Goal: Ask a question

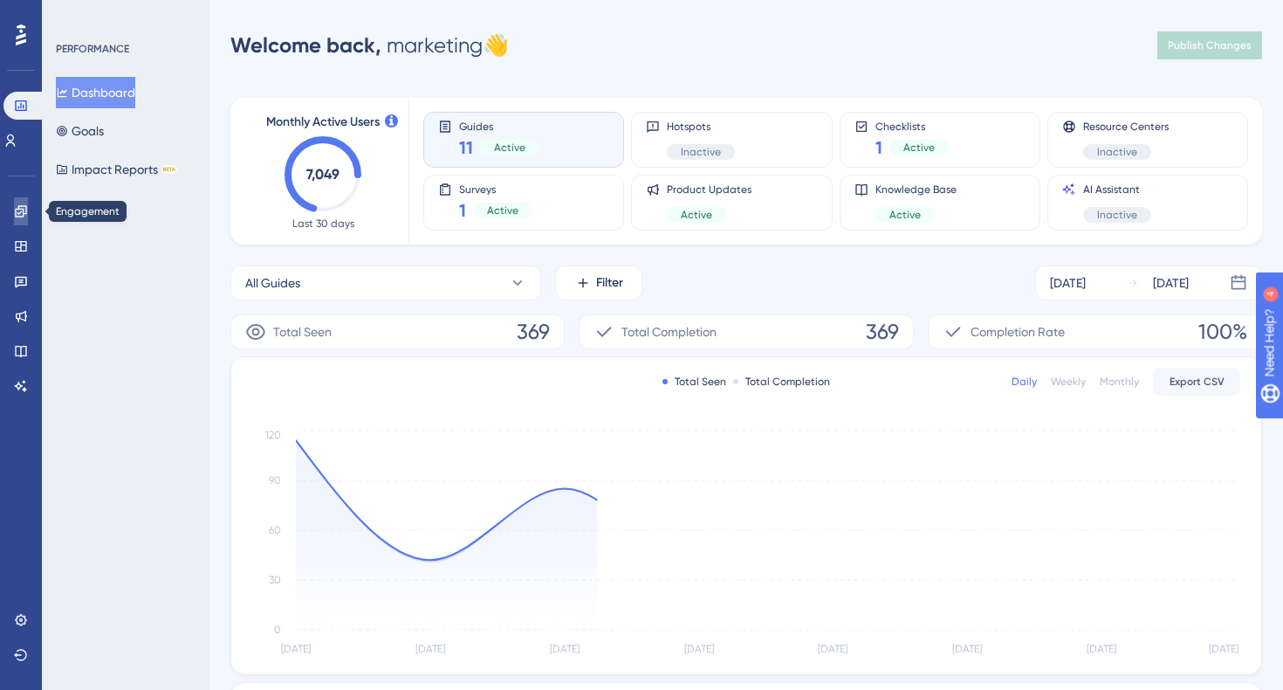
click at [14, 204] on icon at bounding box center [21, 211] width 14 height 14
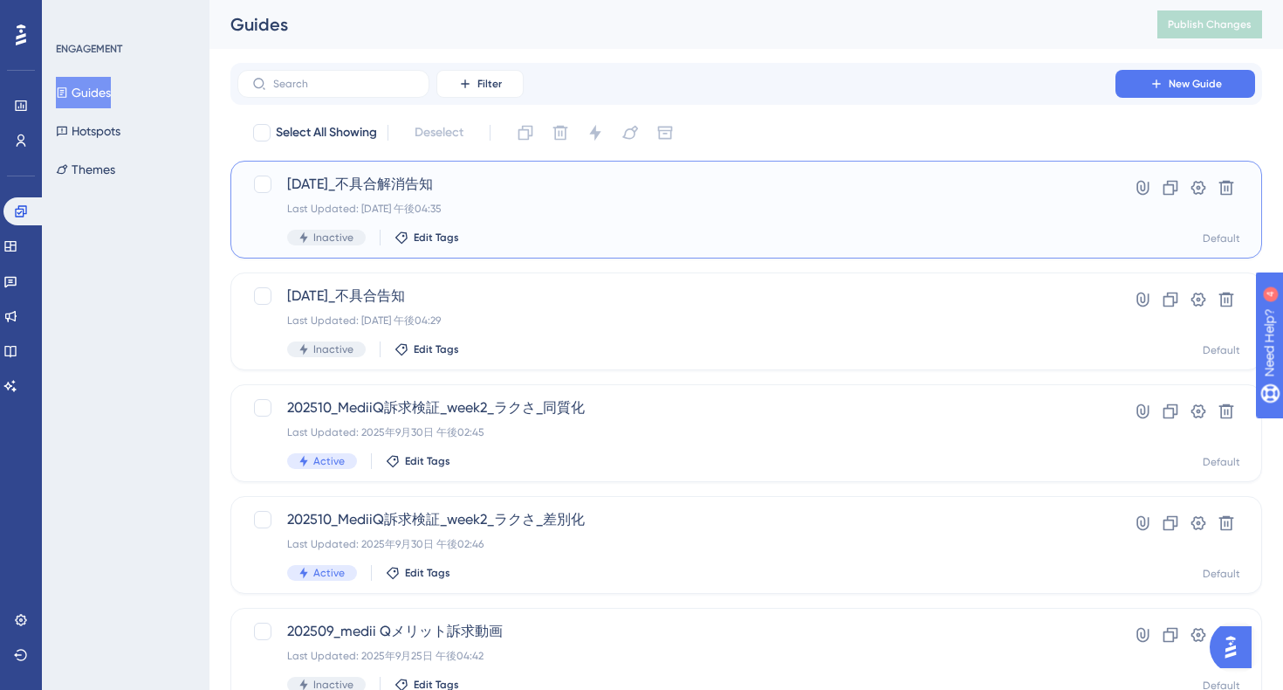
click at [522, 200] on div "2025/09/30_不具合解消告知 Last Updated: 2025年9月30日 午後04:35 Inactive Edit Tags" at bounding box center [676, 210] width 779 height 72
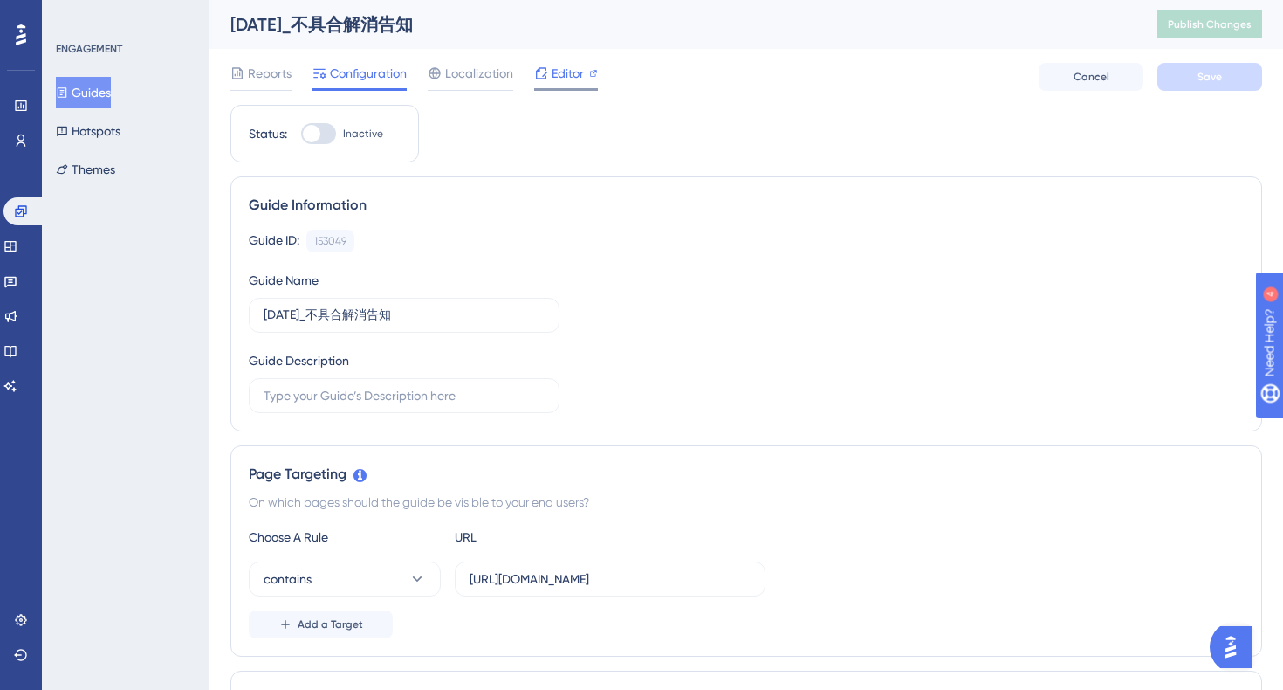
click at [544, 85] on div "Editor" at bounding box center [566, 77] width 64 height 28
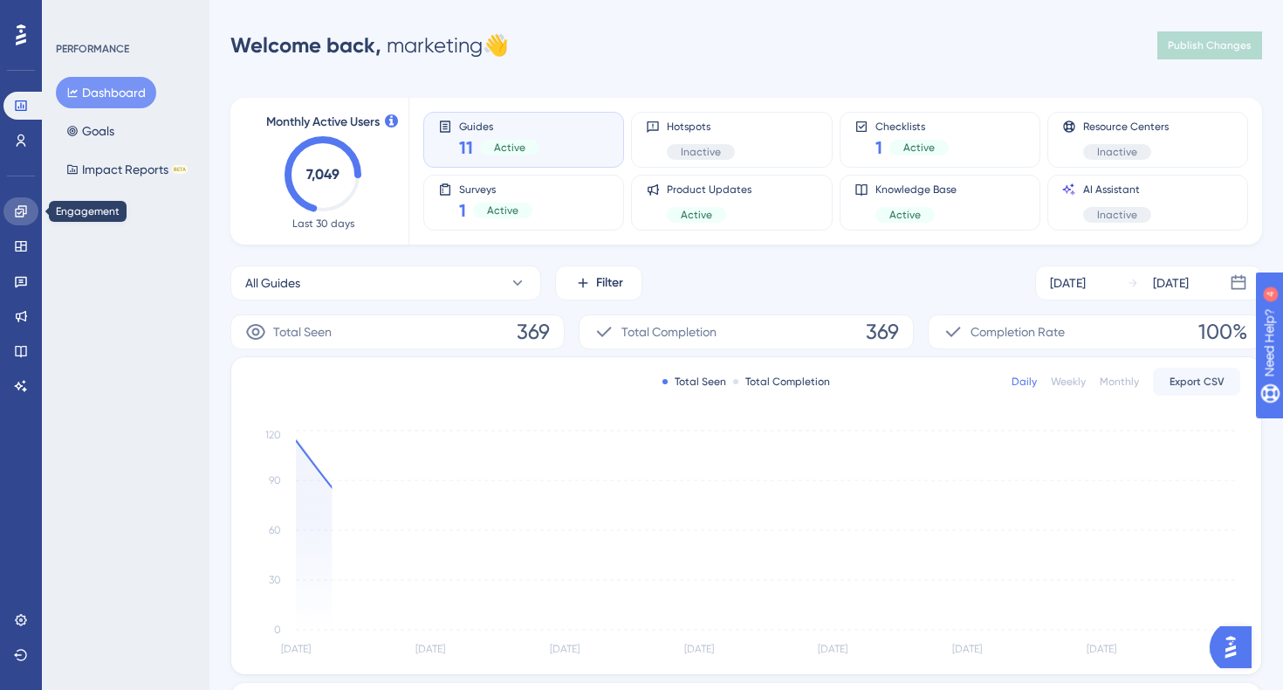
click at [14, 212] on icon at bounding box center [21, 211] width 14 height 14
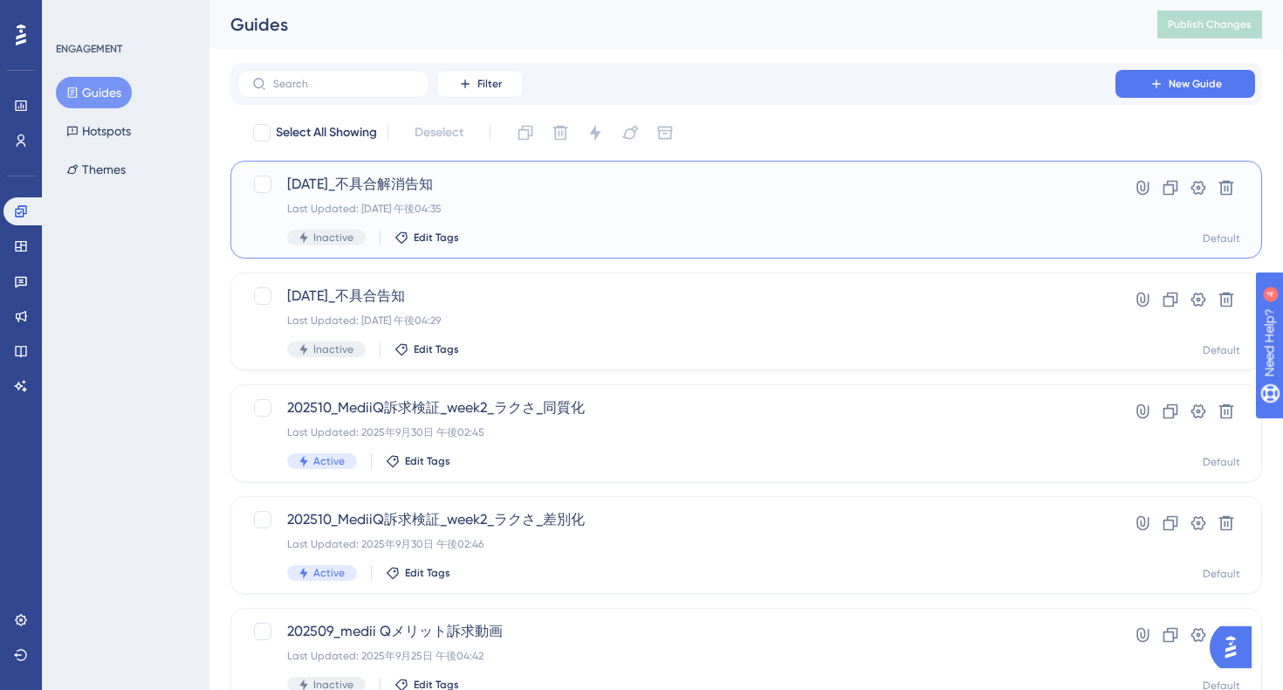
click at [503, 204] on div "Last Updated: 2025年9月30日 午後04:35" at bounding box center [676, 209] width 779 height 14
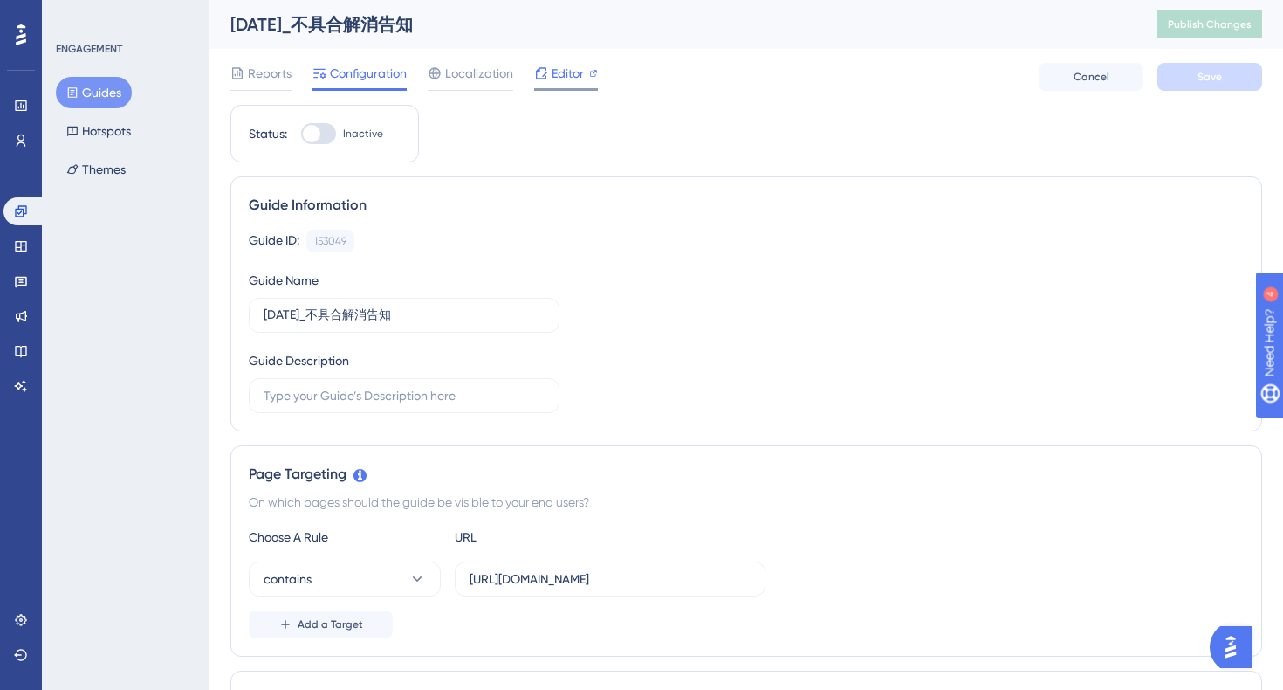
click at [549, 73] on div "Editor" at bounding box center [566, 73] width 64 height 21
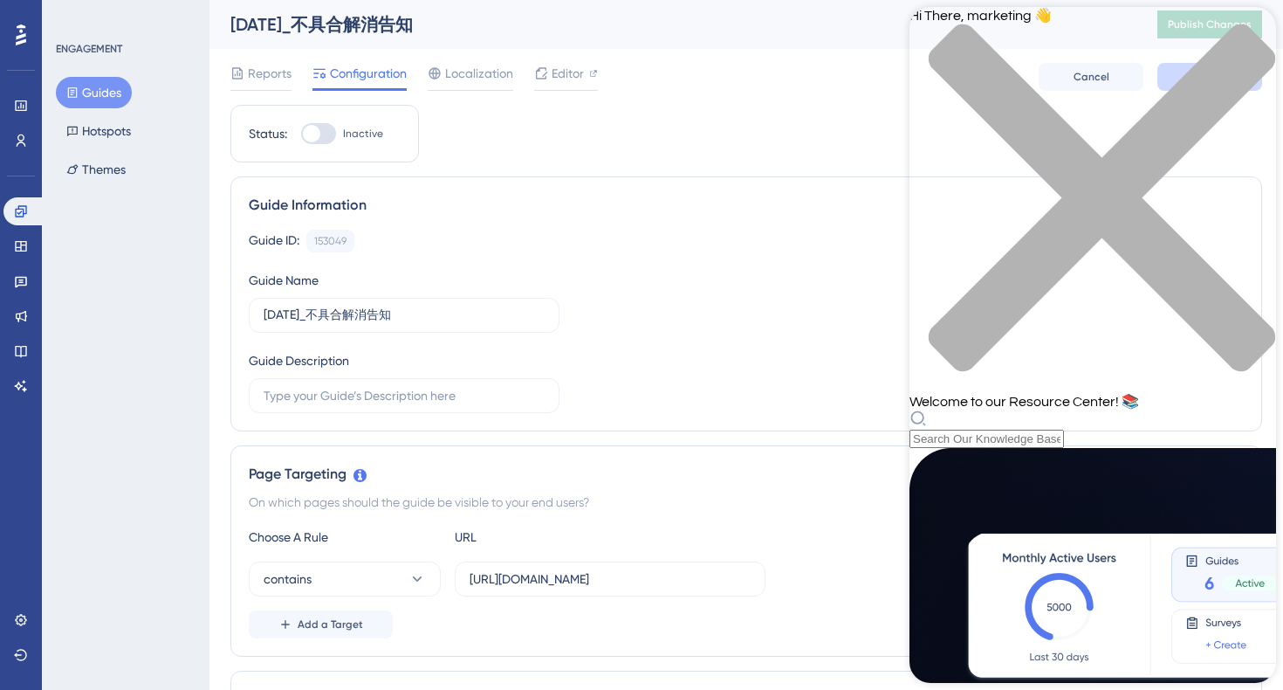
click at [1247, 35] on icon "close resource center" at bounding box center [1102, 197] width 347 height 347
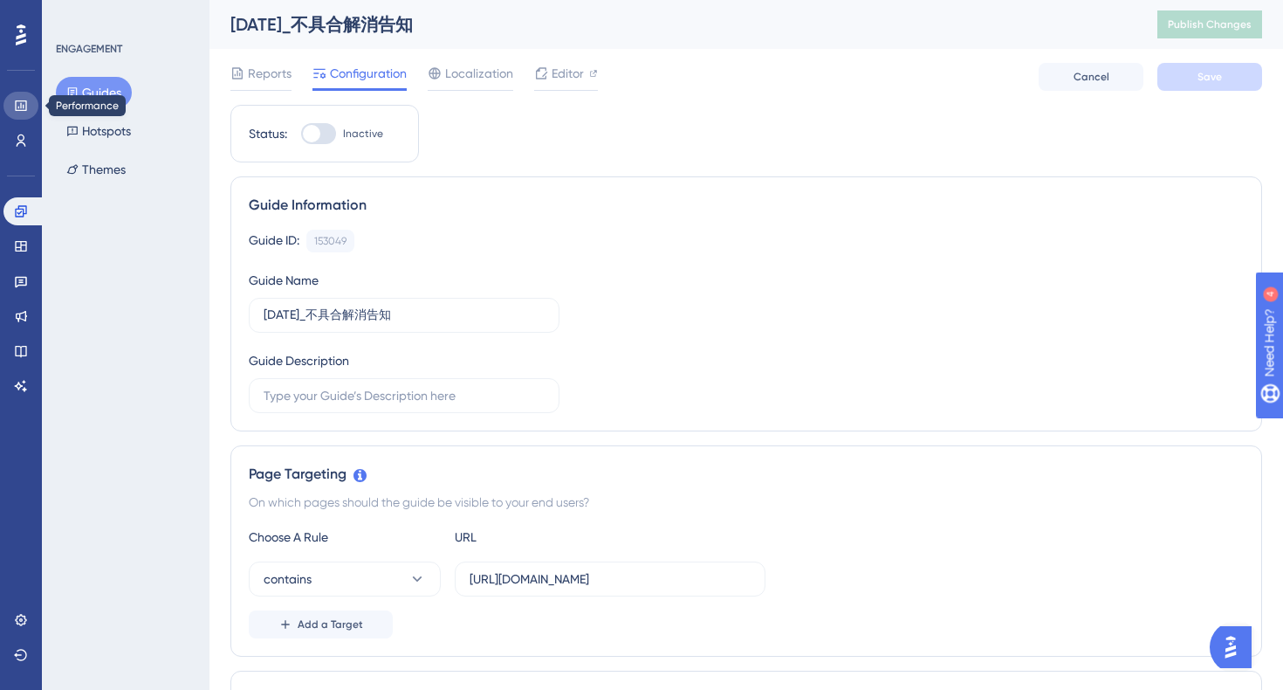
click at [26, 99] on icon at bounding box center [21, 106] width 14 height 14
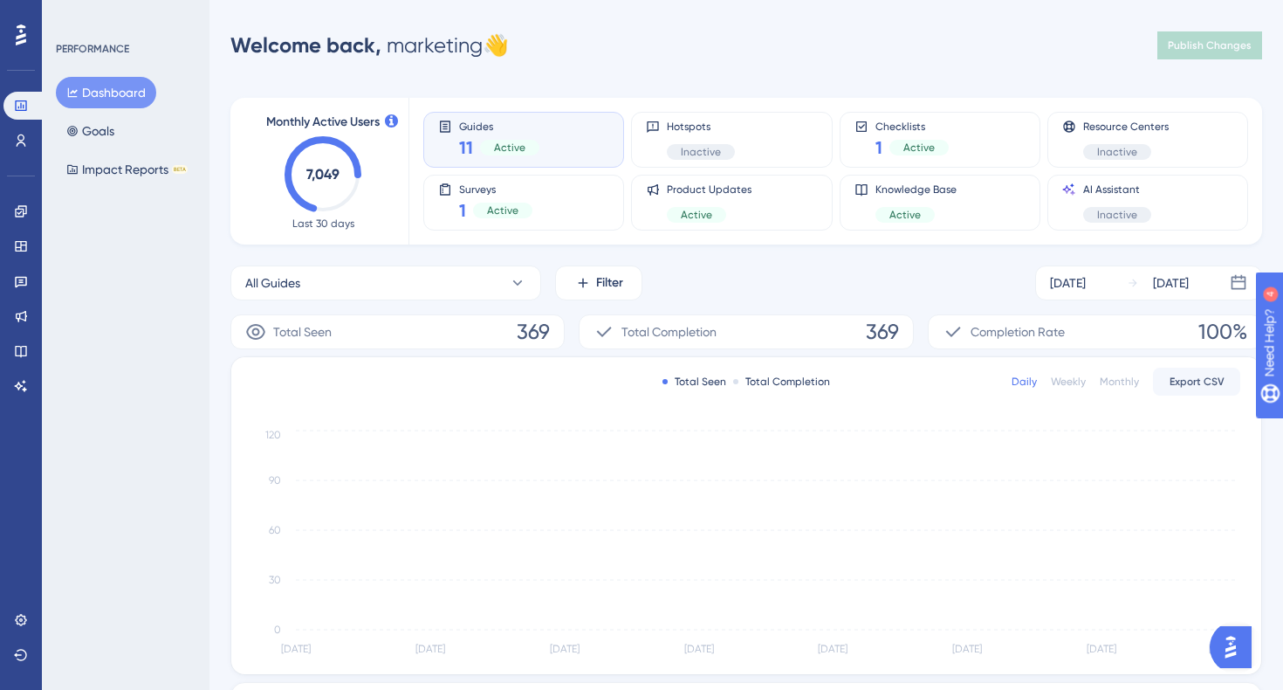
click at [1237, 631] on img "Open AI Assistant Launcher" at bounding box center [1230, 646] width 31 height 31
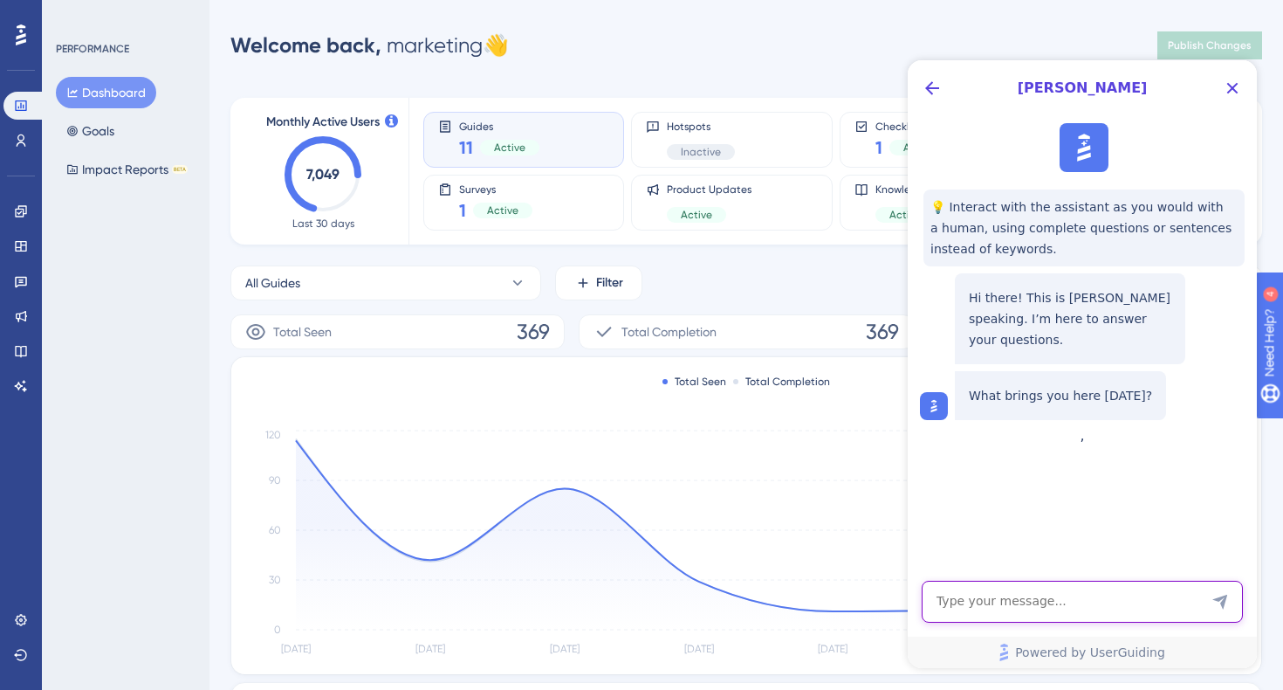
click at [993, 601] on textarea "AI Assistant Text Input" at bounding box center [1082, 602] width 321 height 42
paste textarea "Does the progress of the checklist remain saved even if the session is disconne…"
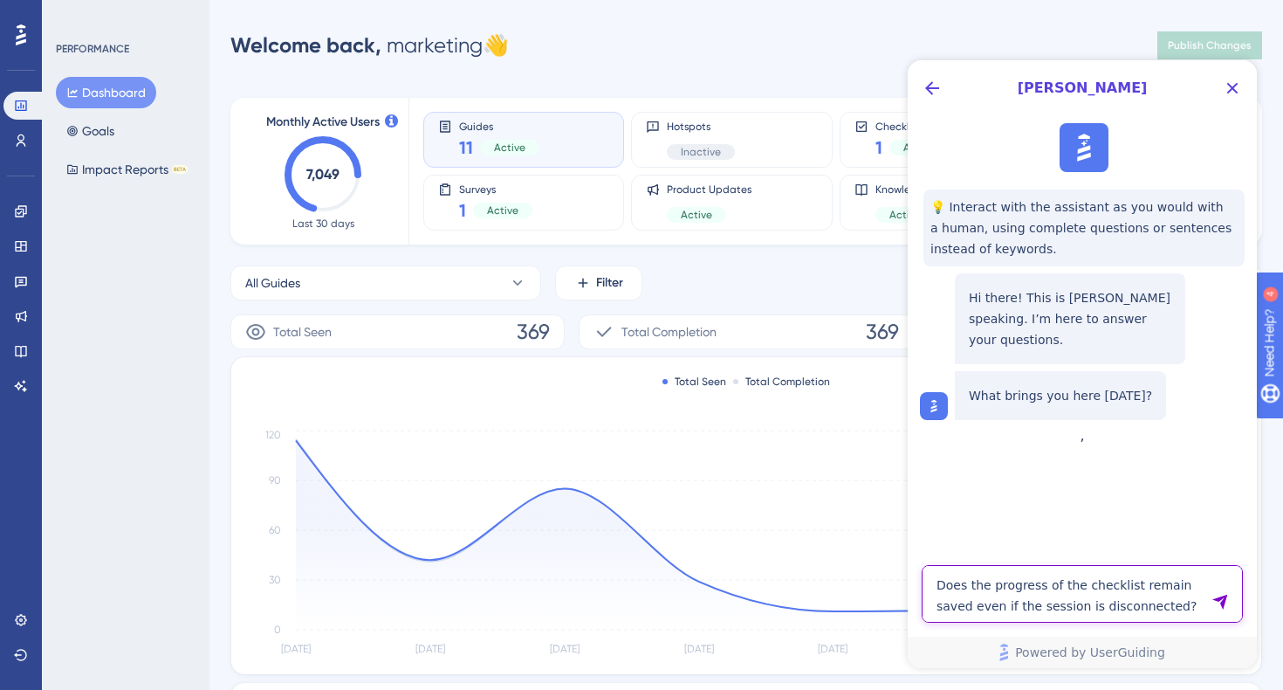
type textarea "Does the progress of the checklist remain saved even if the session is disconne…"
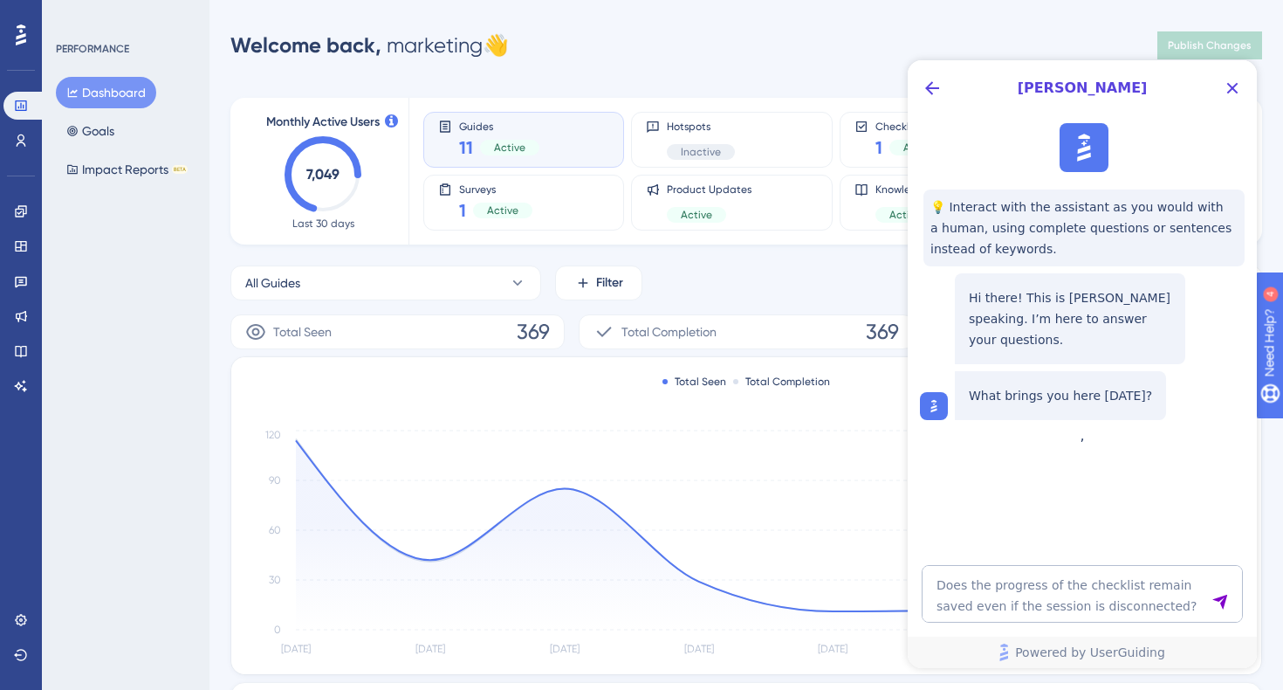
click at [1216, 601] on icon "Send Message" at bounding box center [1220, 601] width 17 height 17
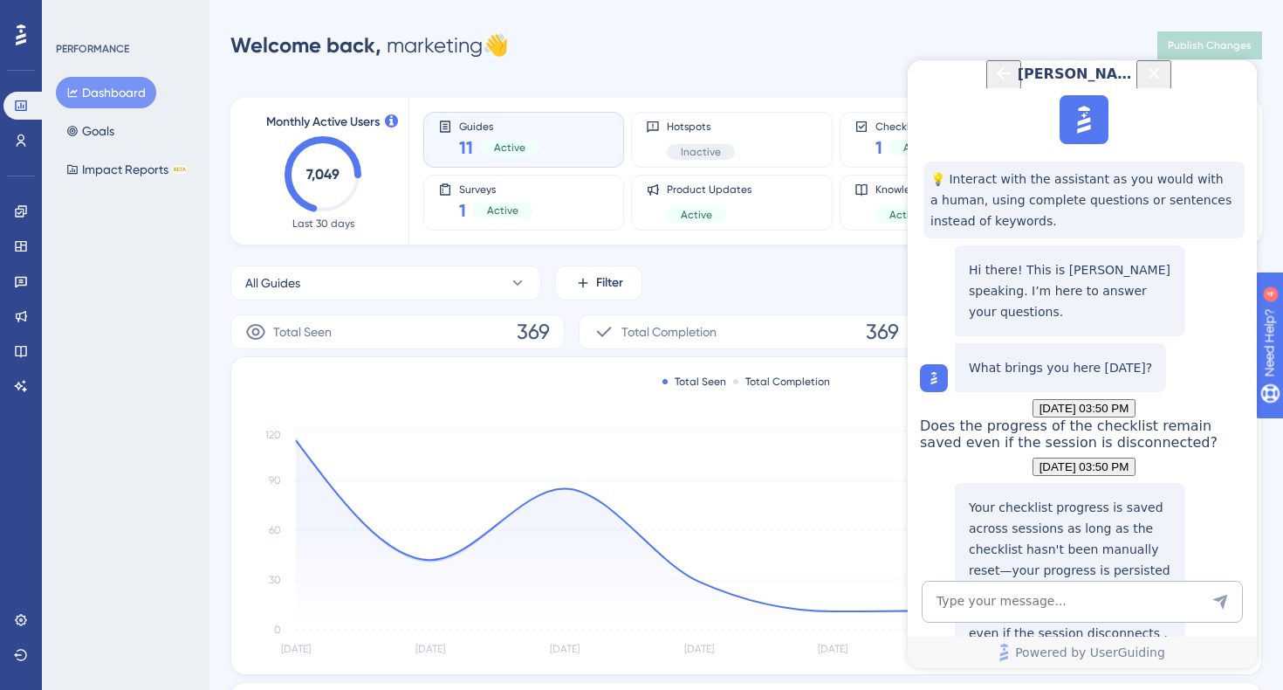
scroll to position [295, 0]
click at [1065, 669] on div "Checklist progression option" at bounding box center [1071, 688] width 198 height 38
